Goal: Information Seeking & Learning: Check status

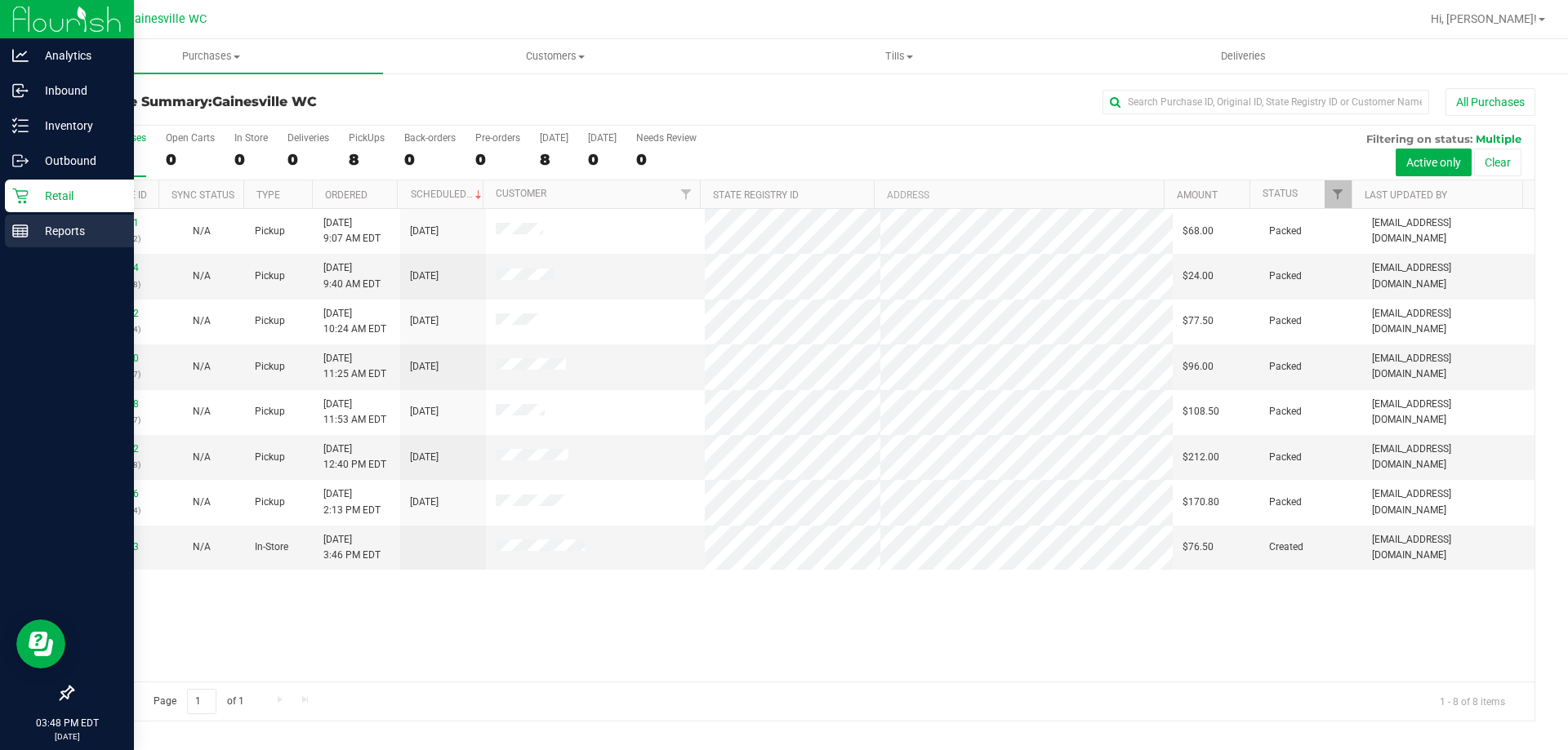
click at [58, 235] on p "Reports" at bounding box center [77, 231] width 98 height 19
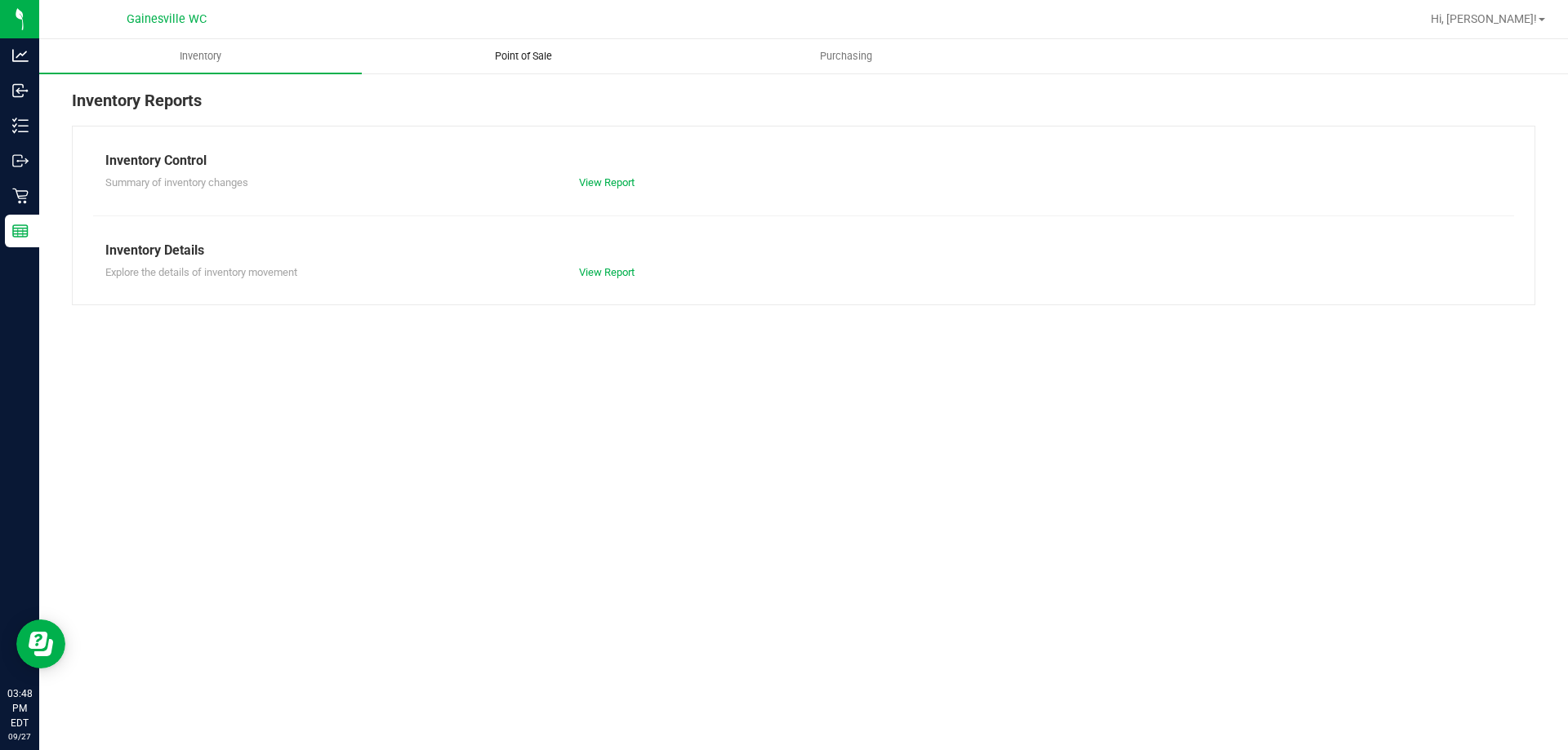
click at [508, 54] on span "Point of Sale" at bounding box center [523, 55] width 101 height 15
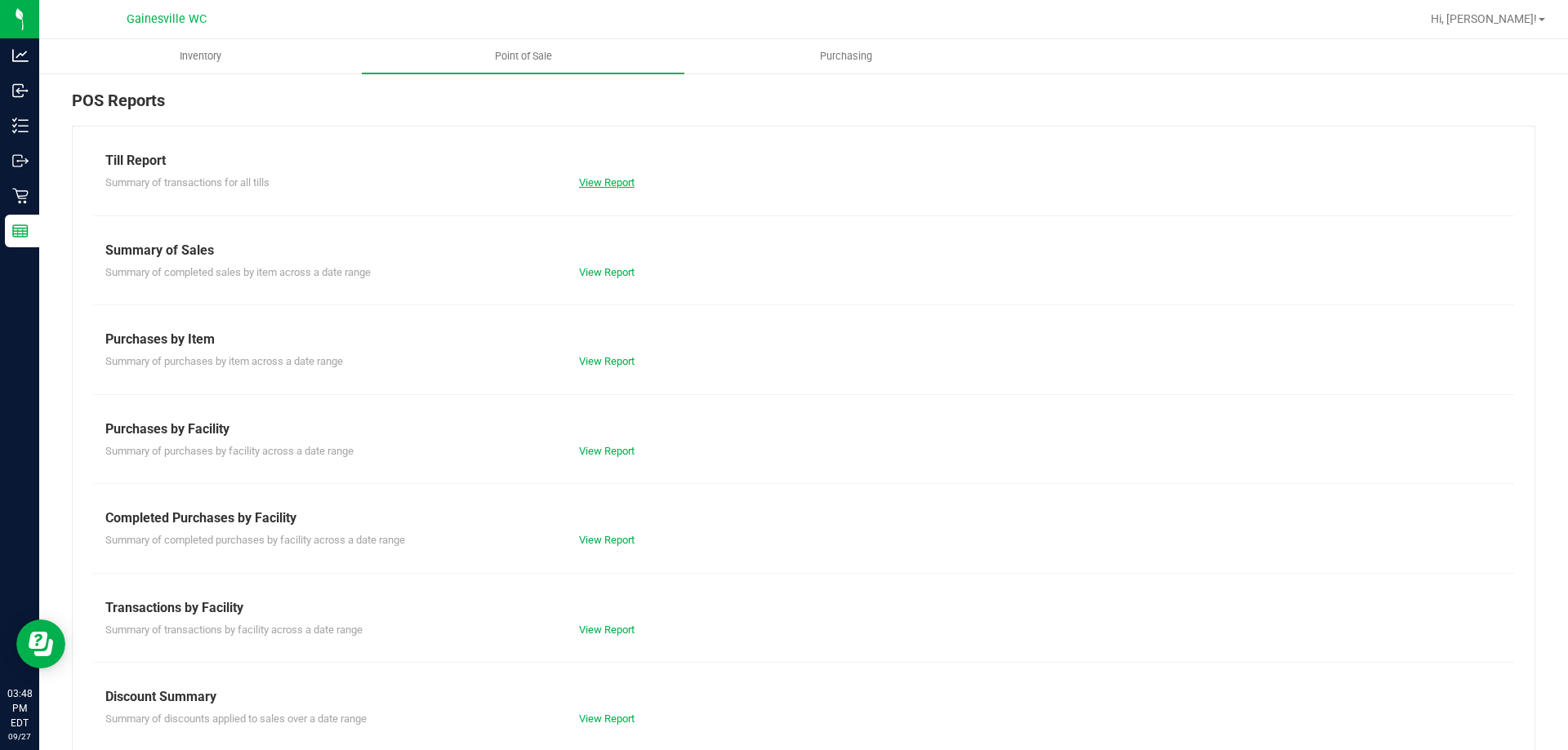
click at [596, 177] on link "View Report" at bounding box center [606, 182] width 55 height 13
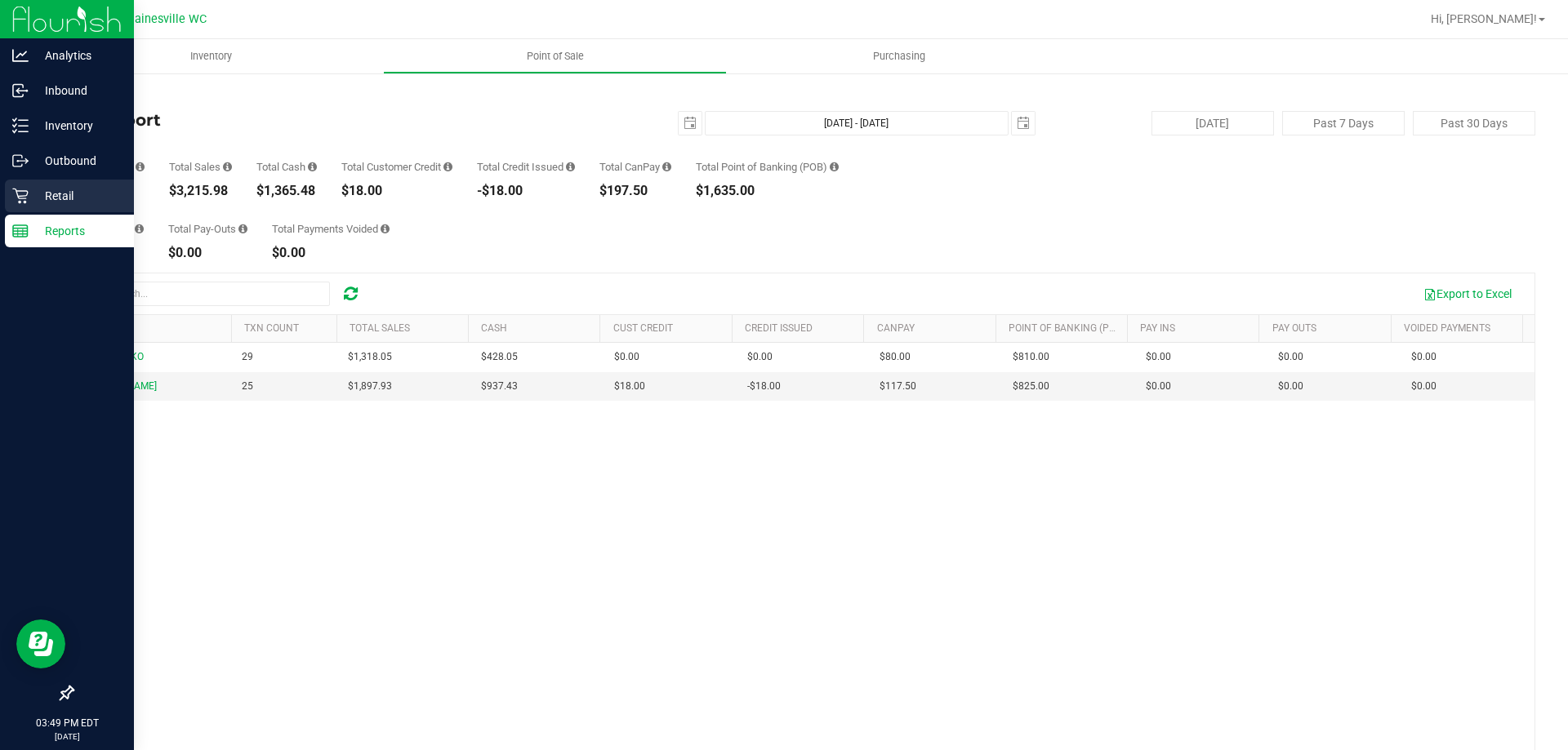
click at [2, 186] on link "Retail" at bounding box center [67, 197] width 134 height 35
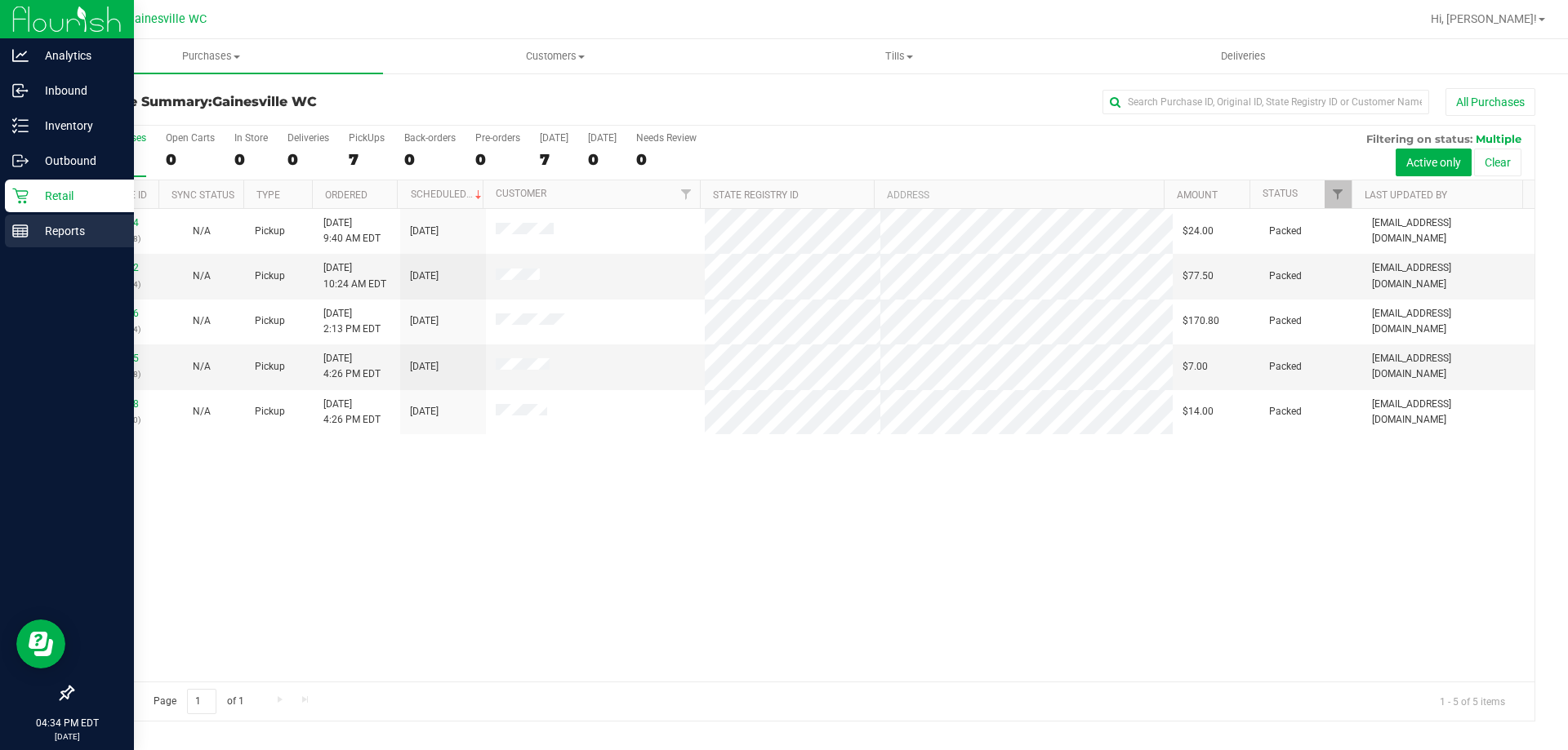
click at [46, 232] on p "Reports" at bounding box center [77, 231] width 98 height 19
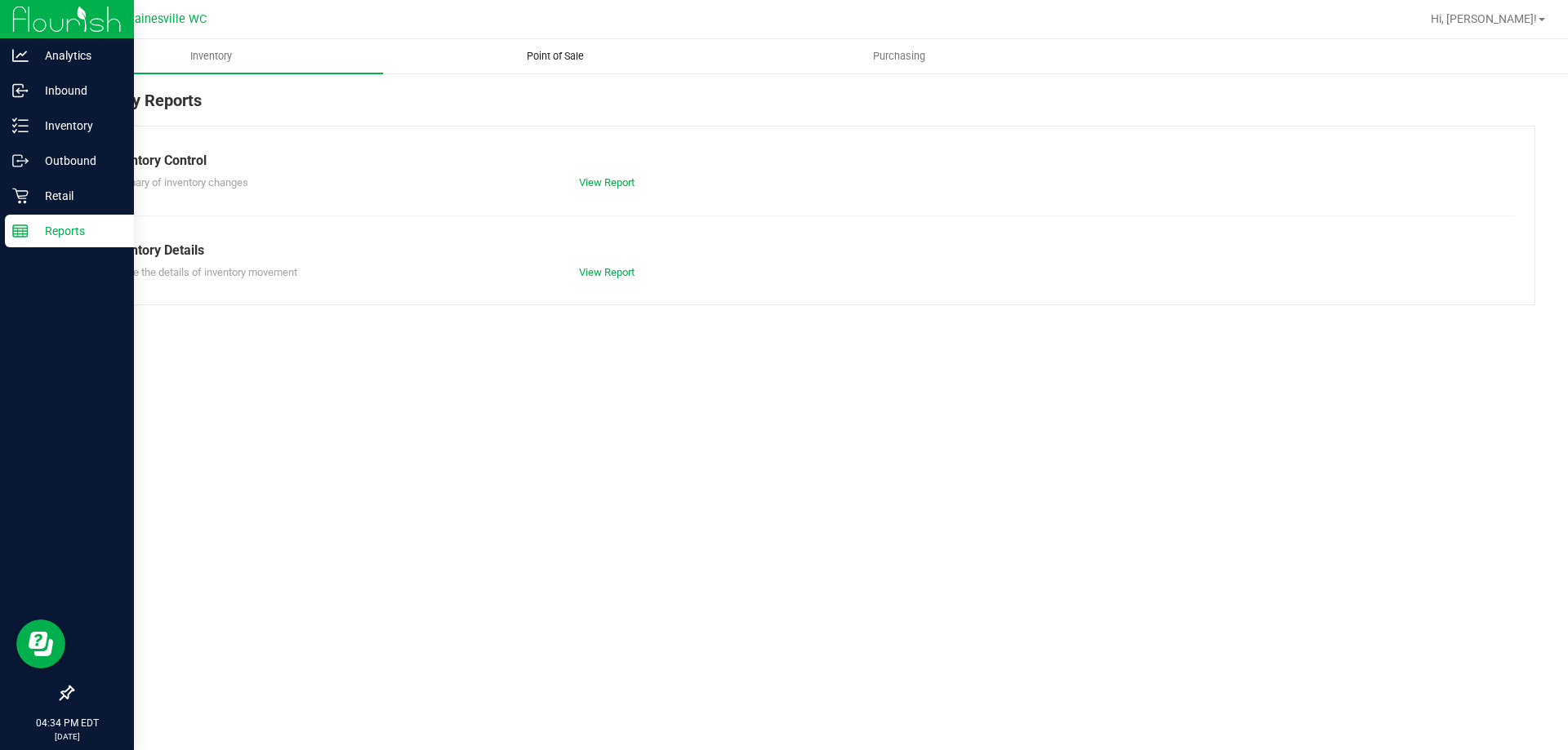
click at [590, 51] on span "Point of Sale" at bounding box center [555, 55] width 101 height 15
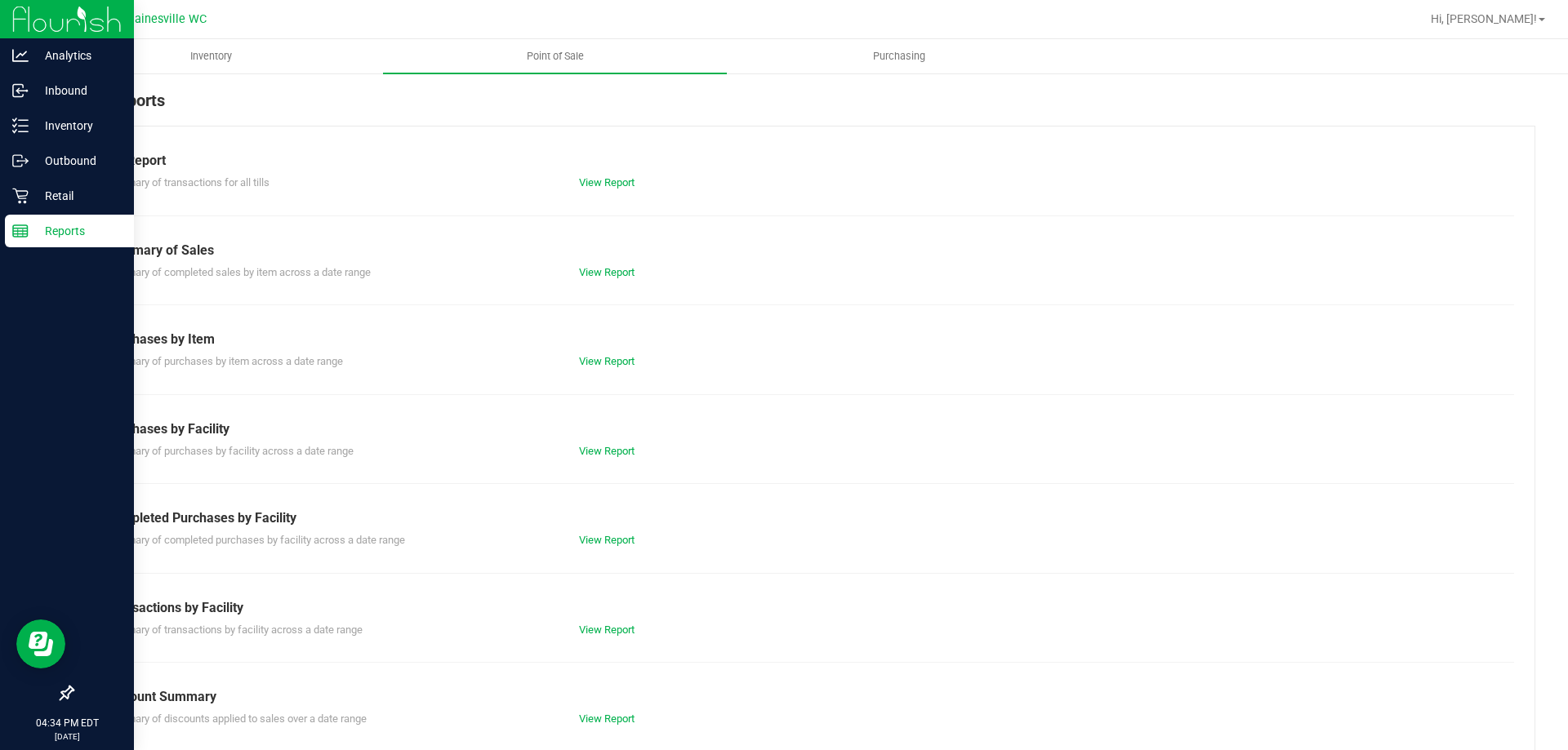
click at [614, 174] on div "Summary of transactions for all tills View Report" at bounding box center [803, 180] width 1420 height 20
click at [613, 177] on link "View Report" at bounding box center [606, 182] width 55 height 13
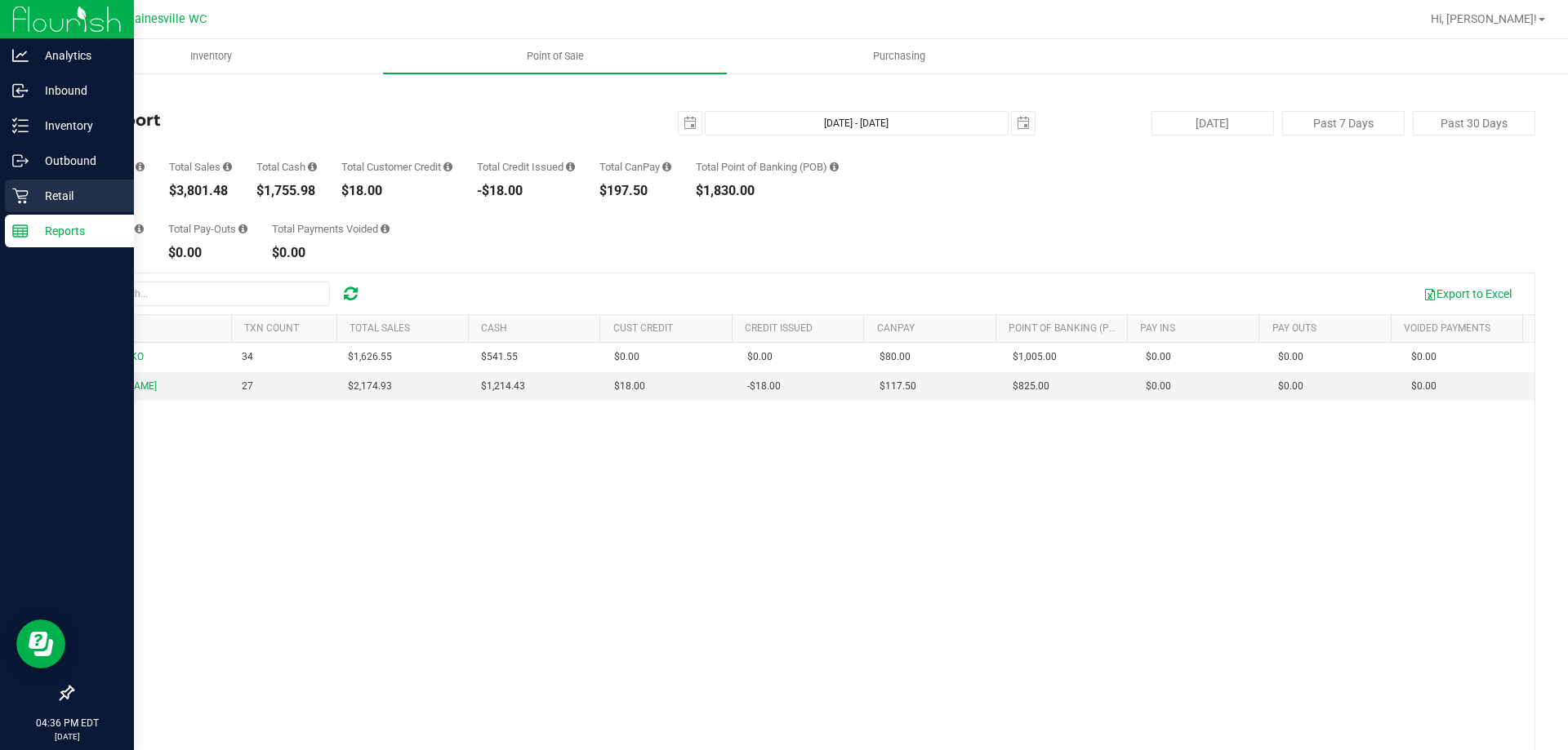
click at [30, 204] on p "Retail" at bounding box center [77, 196] width 98 height 19
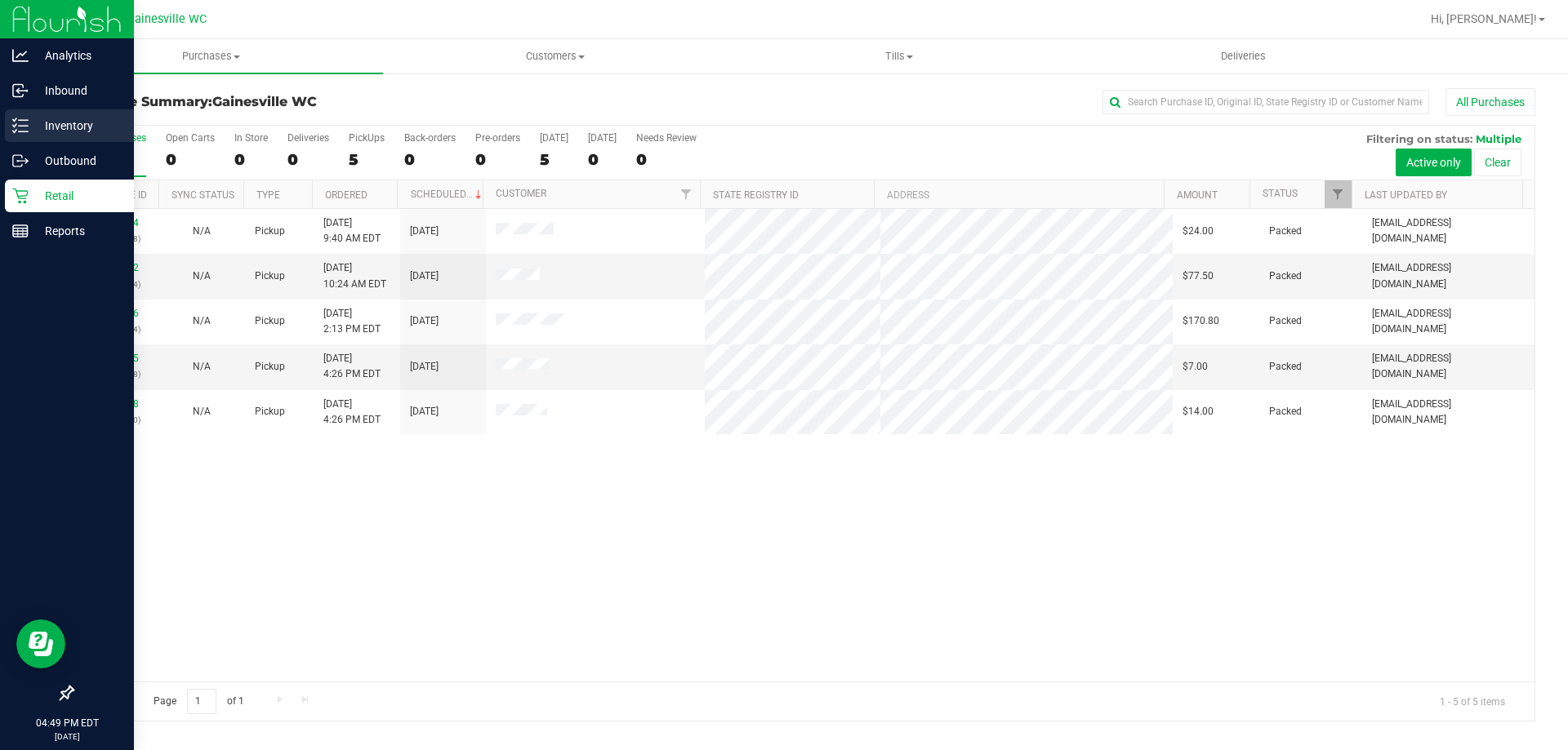
click at [69, 129] on p "Inventory" at bounding box center [77, 125] width 98 height 19
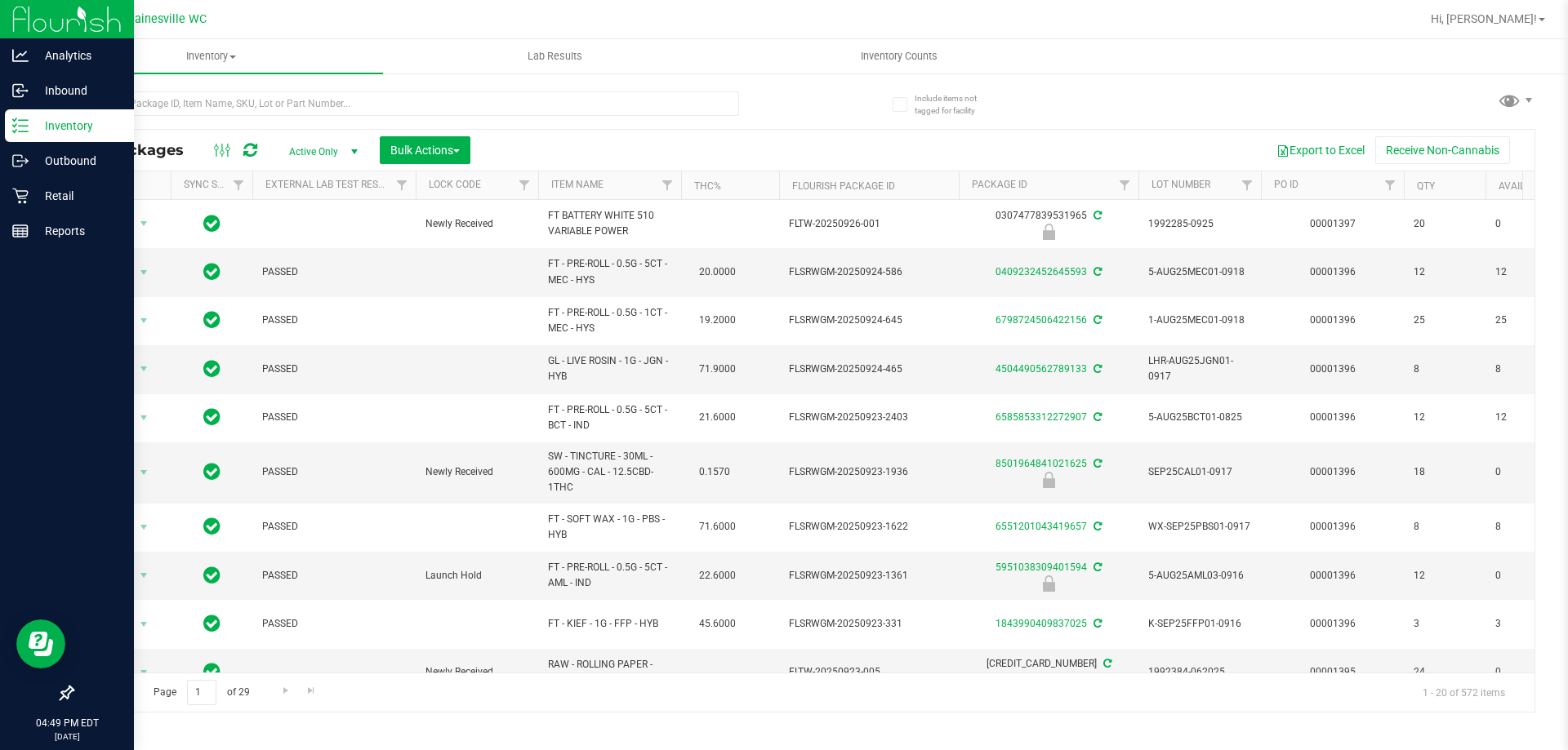
click at [624, 187] on th "Item Name" at bounding box center [609, 185] width 143 height 28
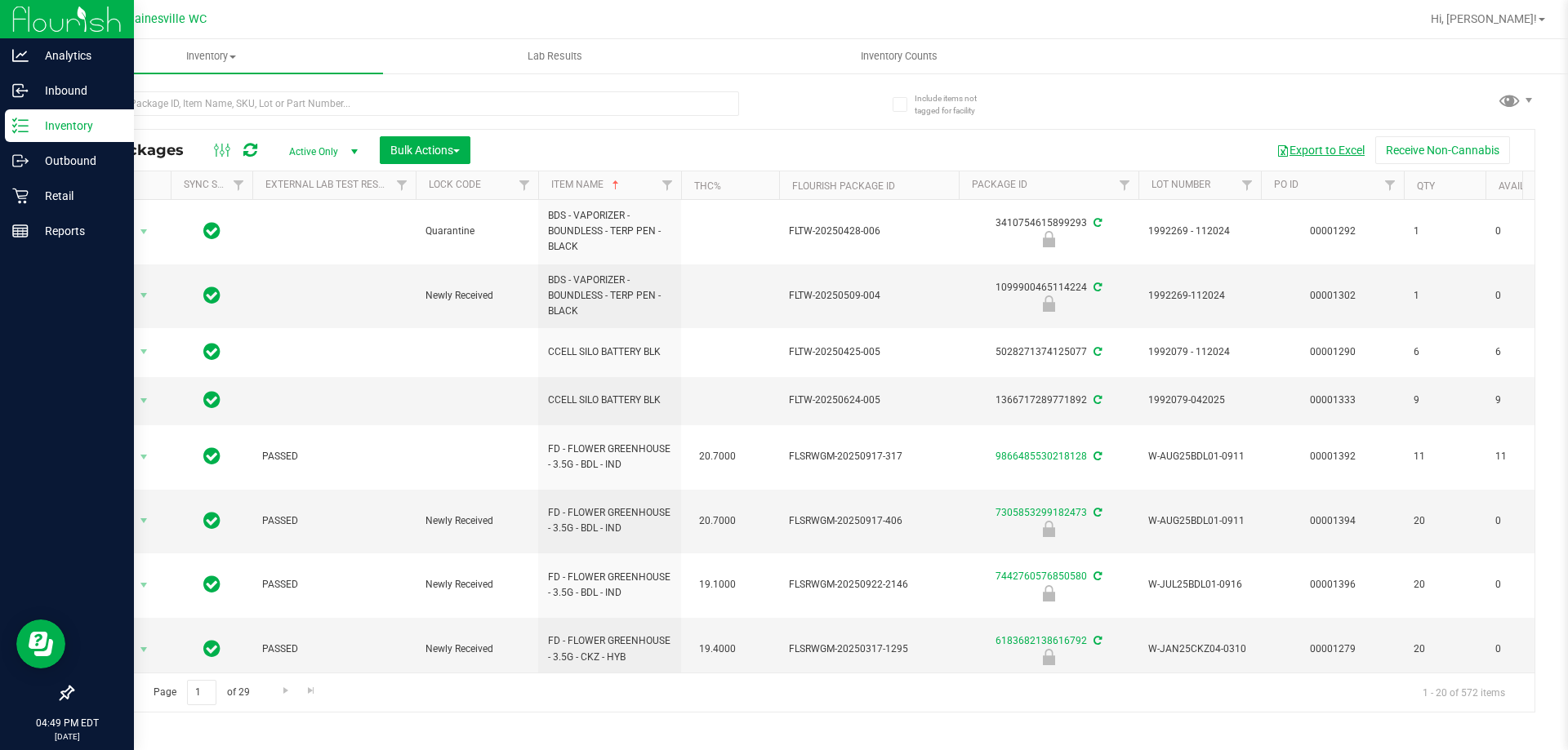
click at [1288, 153] on button "Export to Excel" at bounding box center [1320, 150] width 109 height 28
click at [33, 185] on div "Retail" at bounding box center [69, 196] width 129 height 33
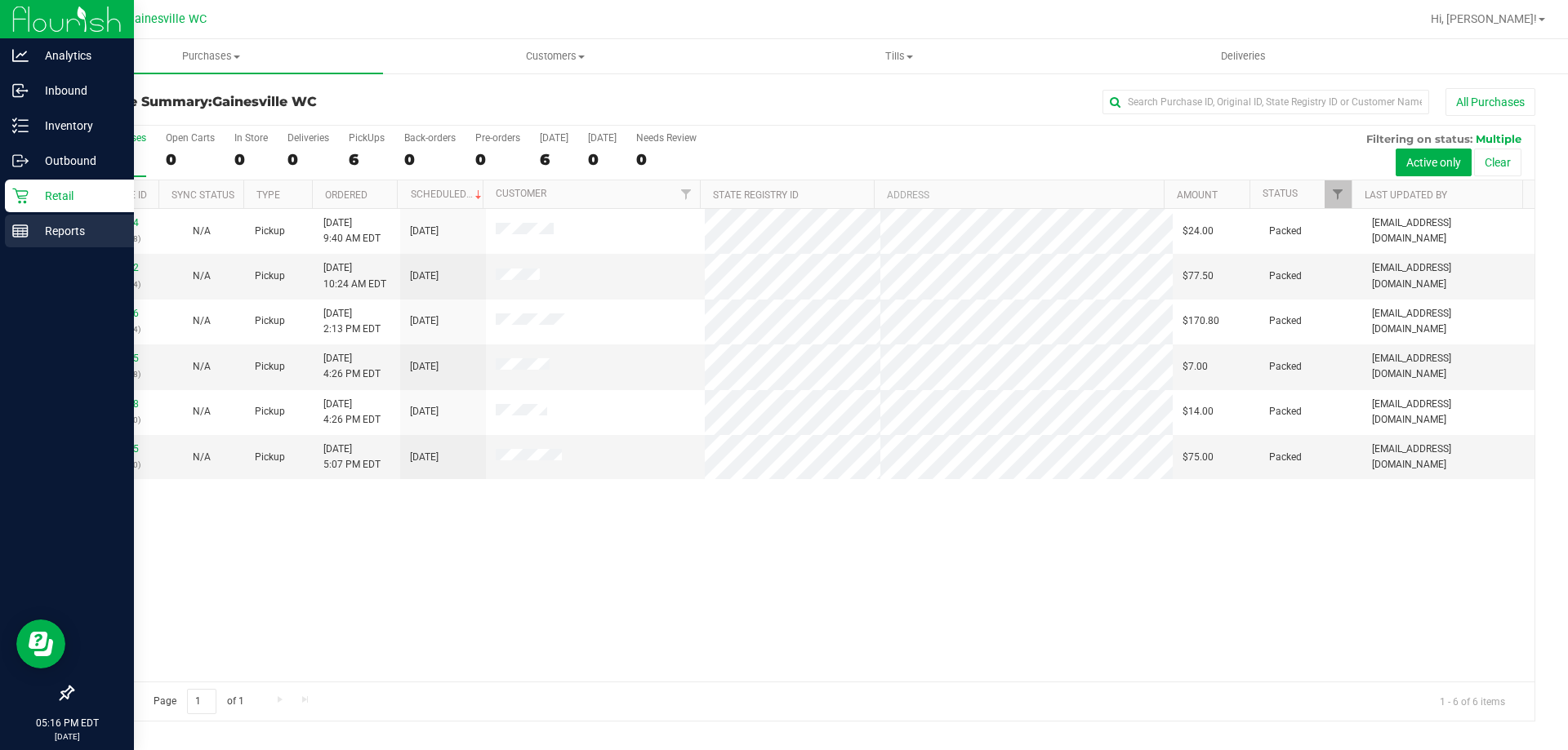
click at [65, 237] on p "Reports" at bounding box center [77, 231] width 98 height 19
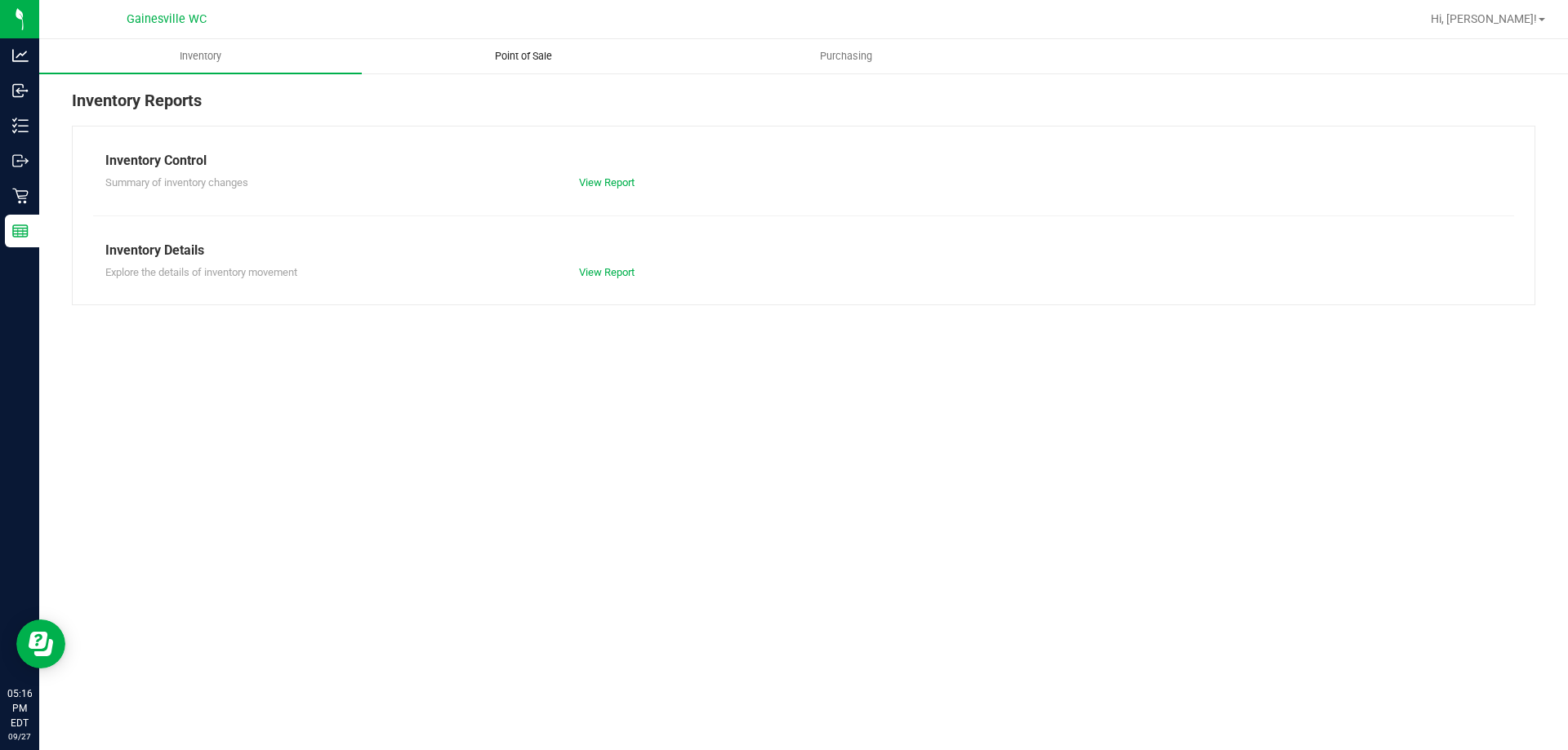
click at [534, 70] on uib-tab-heading "Point of Sale" at bounding box center [523, 56] width 321 height 33
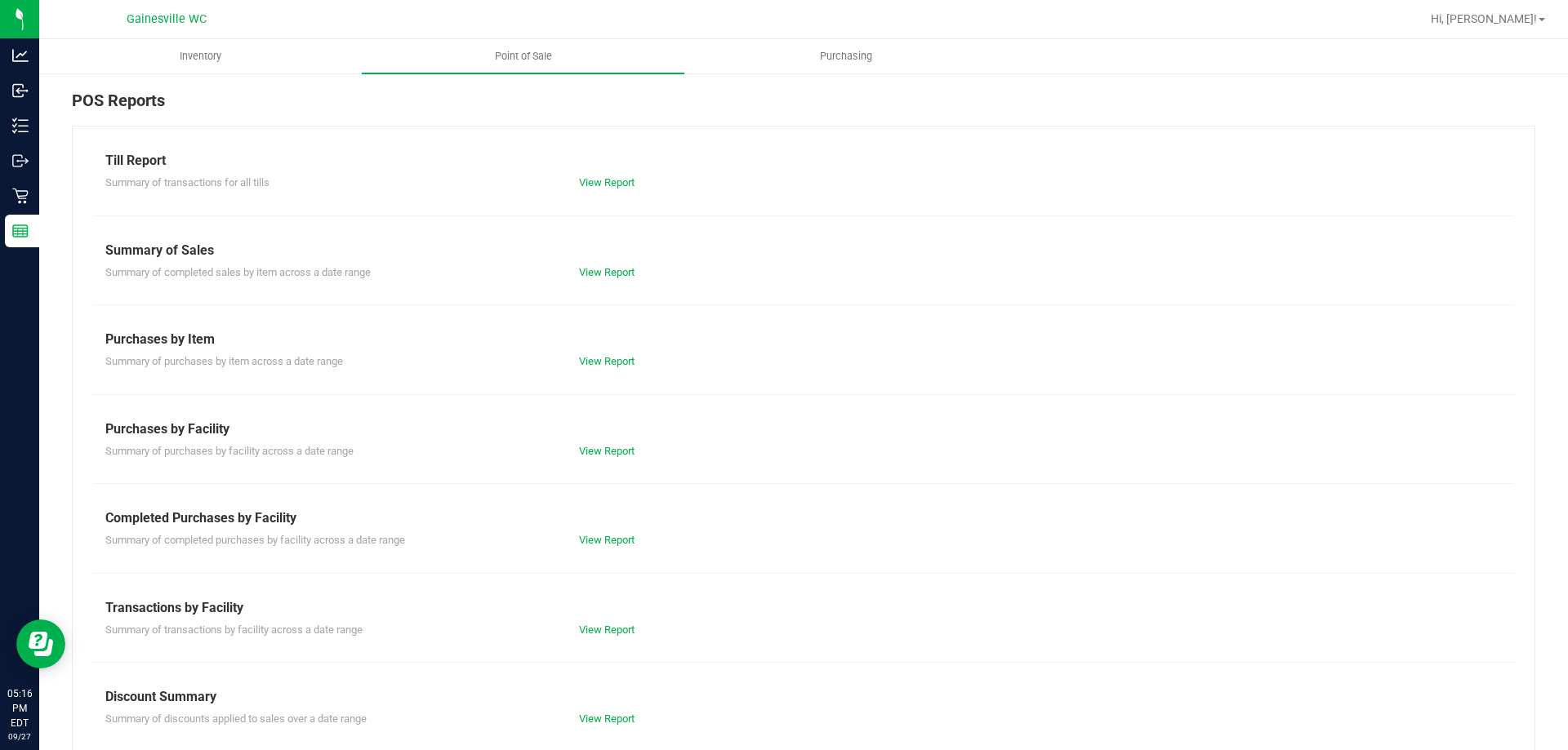
click at [594, 191] on div "Till Report Summary of transactions for all tills View Report Summary of Sales …" at bounding box center [803, 483] width 1463 height 716
click at [595, 187] on link "View Report" at bounding box center [606, 182] width 55 height 13
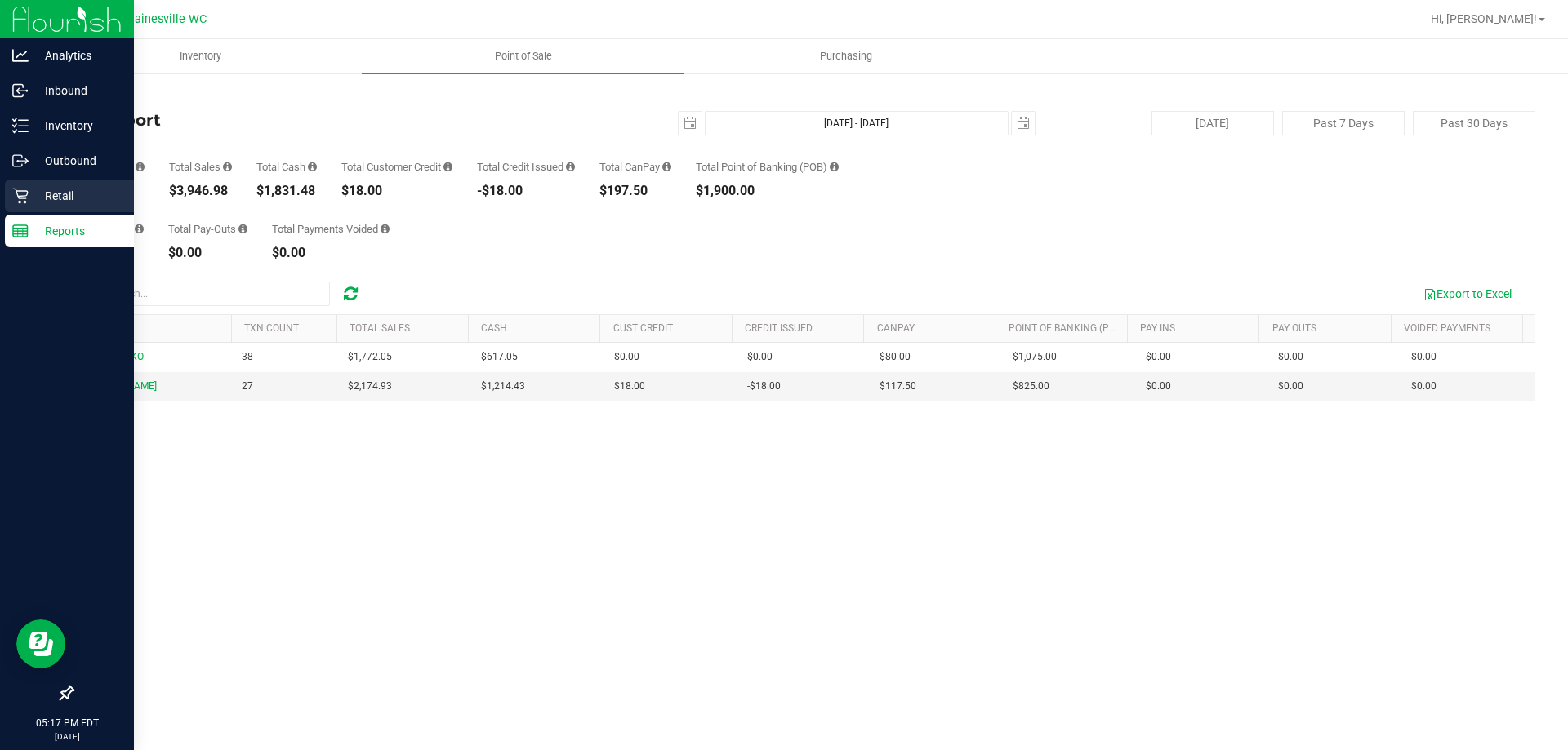
click at [68, 200] on p "Retail" at bounding box center [77, 196] width 98 height 19
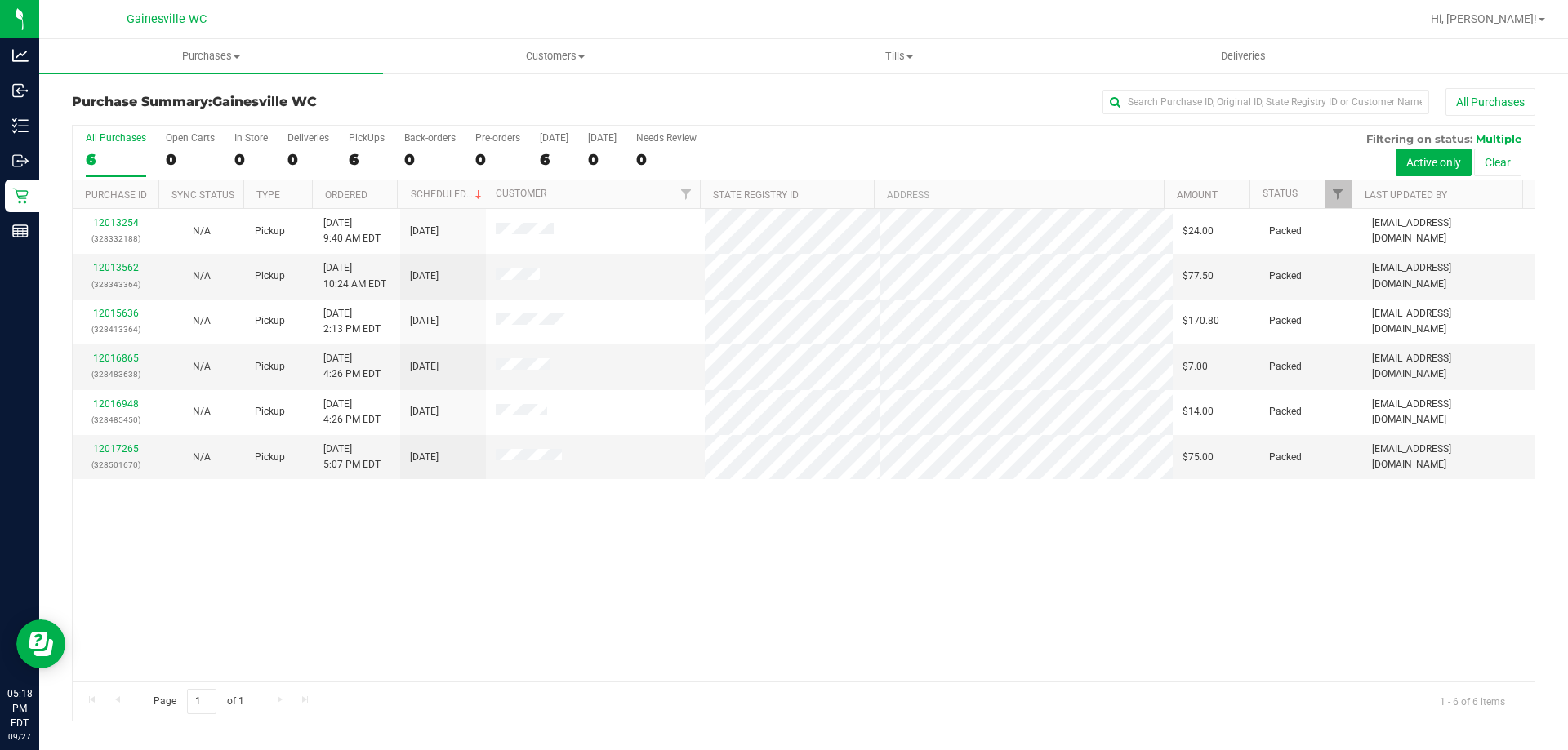
click at [1548, 8] on div "Hi, [PERSON_NAME]!" at bounding box center [1487, 18] width 127 height 28
click at [1539, 23] on link "Hi, [PERSON_NAME]!" at bounding box center [1487, 19] width 127 height 18
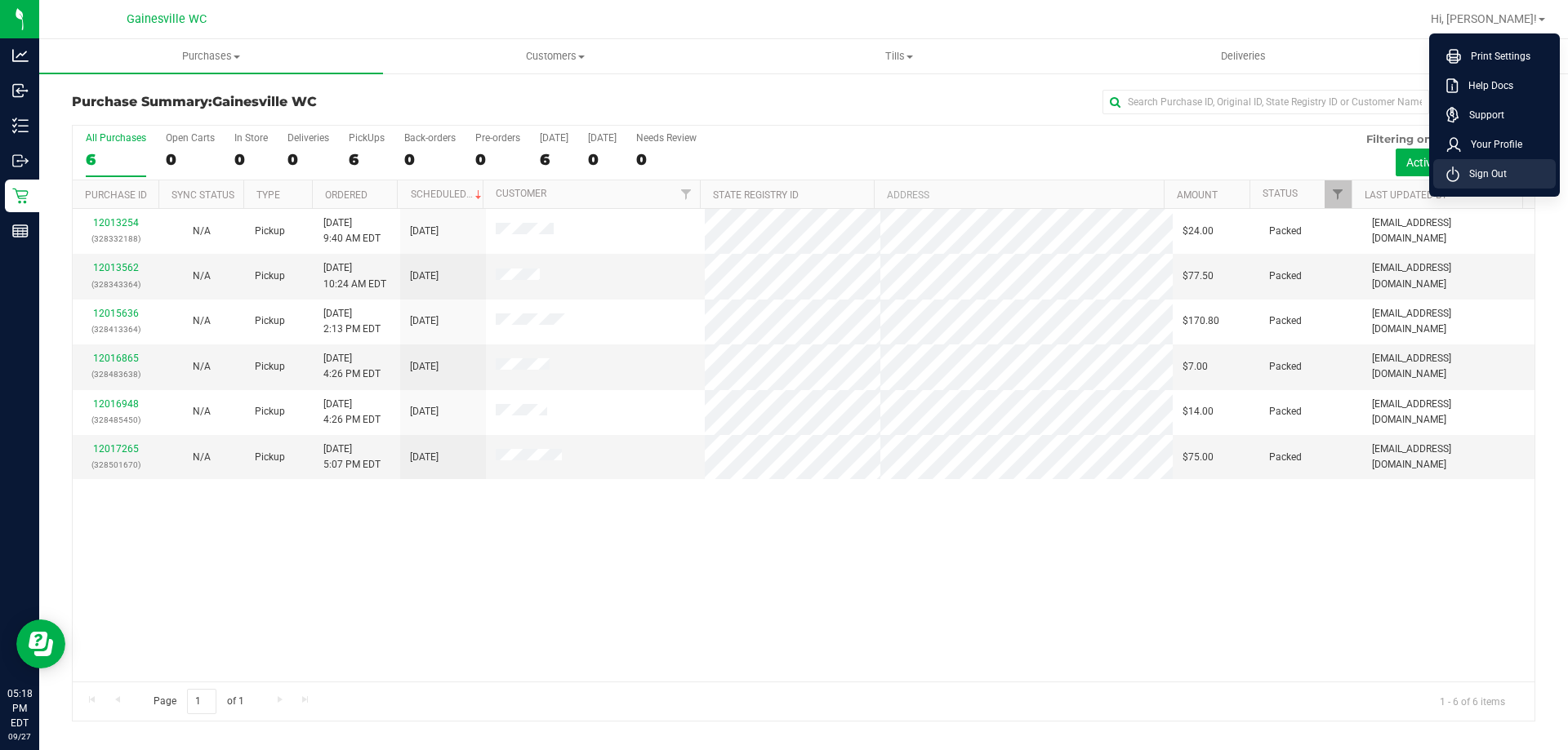
click at [1479, 177] on span "Sign Out" at bounding box center [1482, 173] width 48 height 17
